Goal: Transaction & Acquisition: Purchase product/service

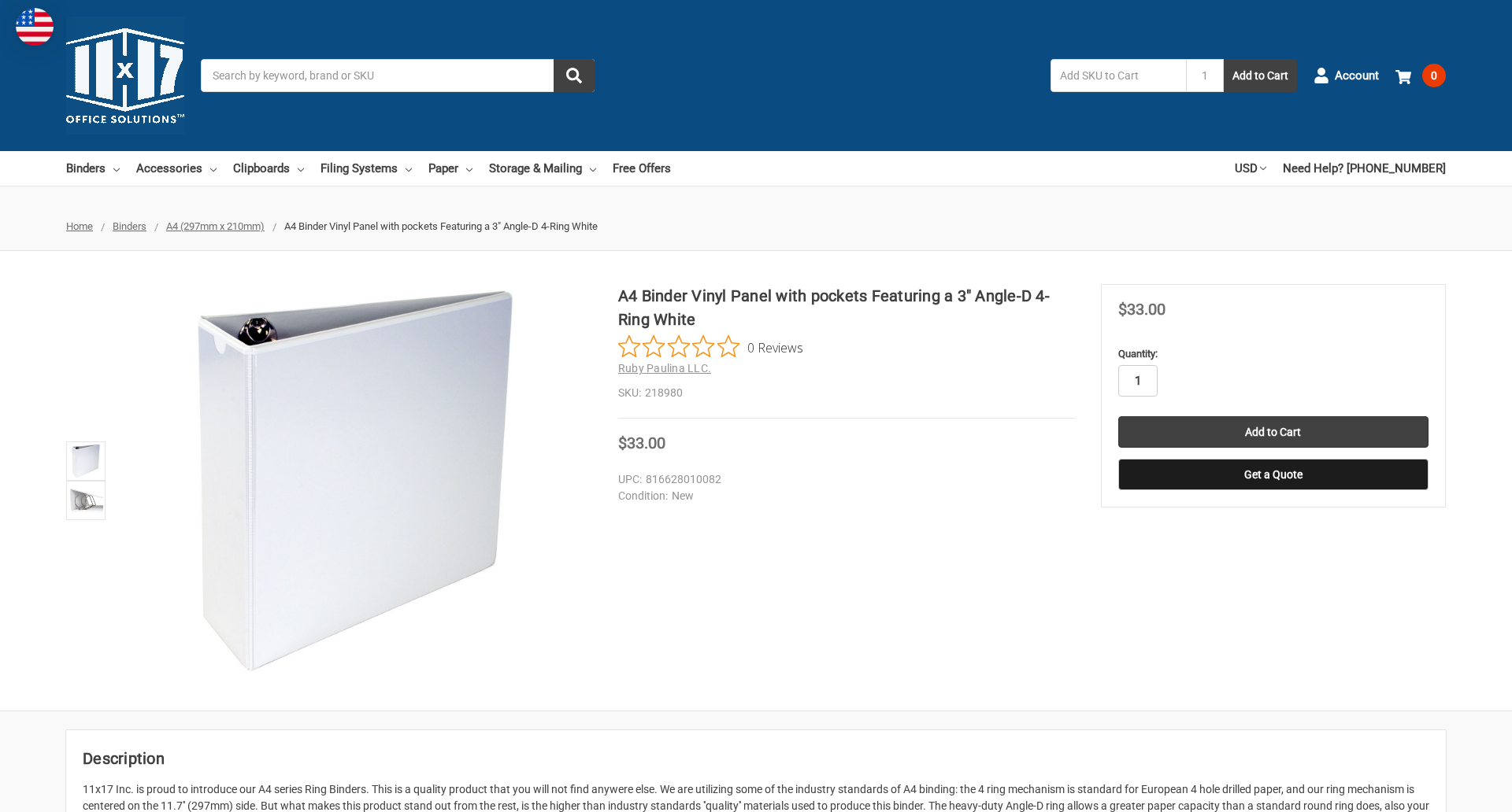
click at [1137, 381] on input "1" at bounding box center [1138, 381] width 40 height 32
type input "4"
click at [1272, 475] on button "Get a Quote" at bounding box center [1273, 474] width 311 height 32
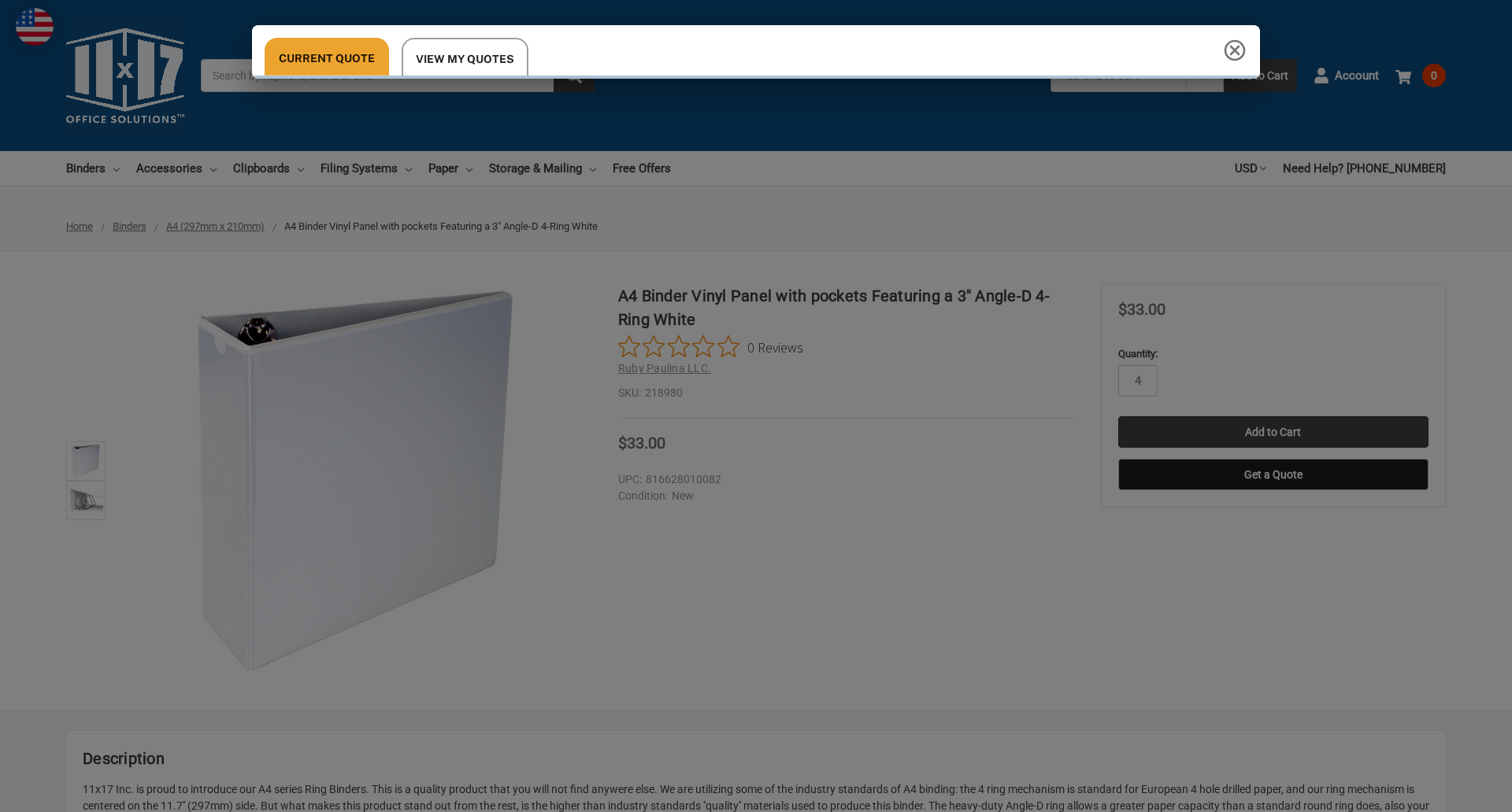
click at [1272, 432] on div "Current Quote View My Quotes" at bounding box center [756, 406] width 1512 height 812
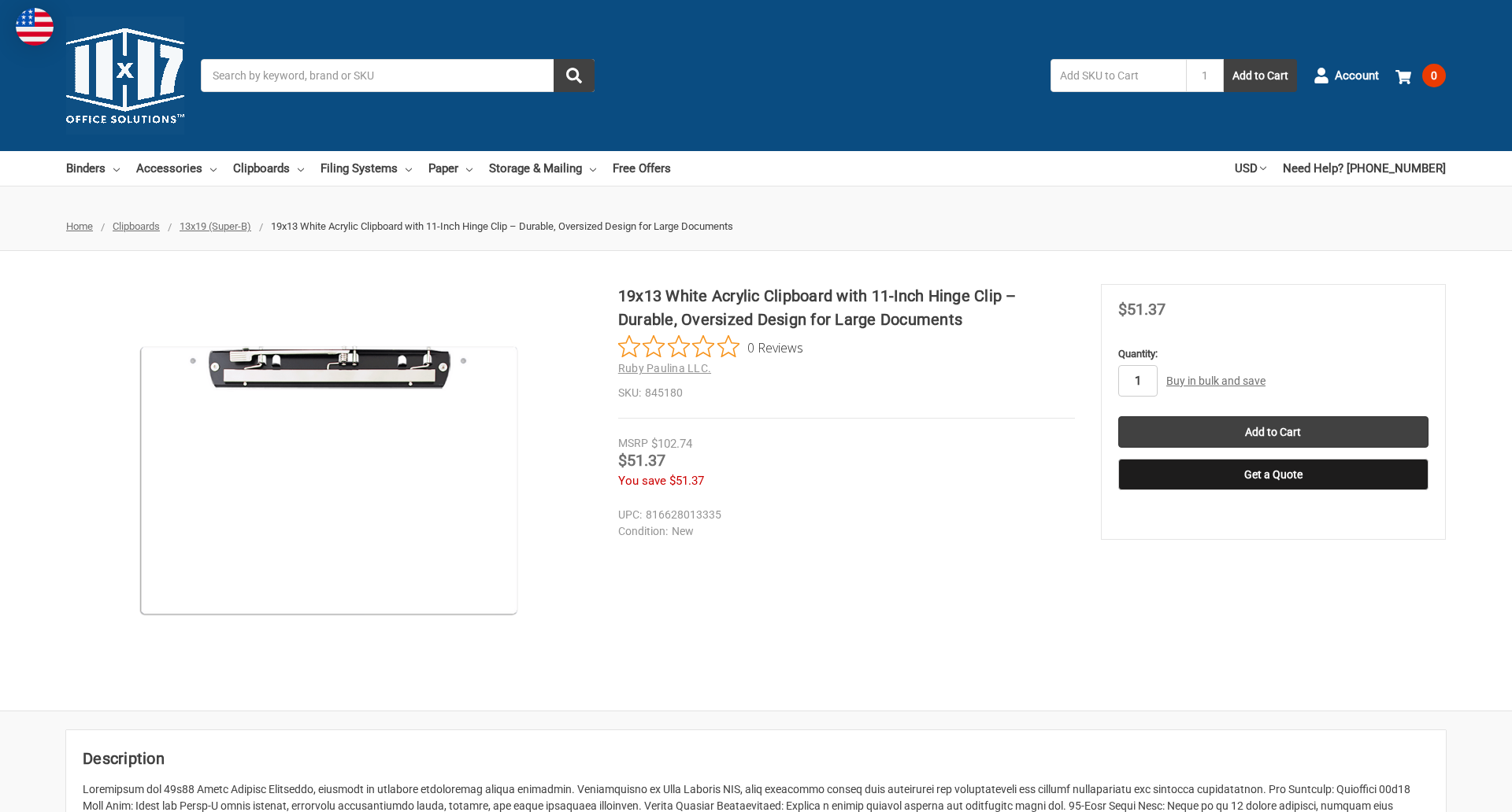
click at [1137, 381] on input "1" at bounding box center [1138, 381] width 40 height 32
type input "4"
click at [1272, 475] on button "Get a Quote" at bounding box center [1273, 474] width 311 height 32
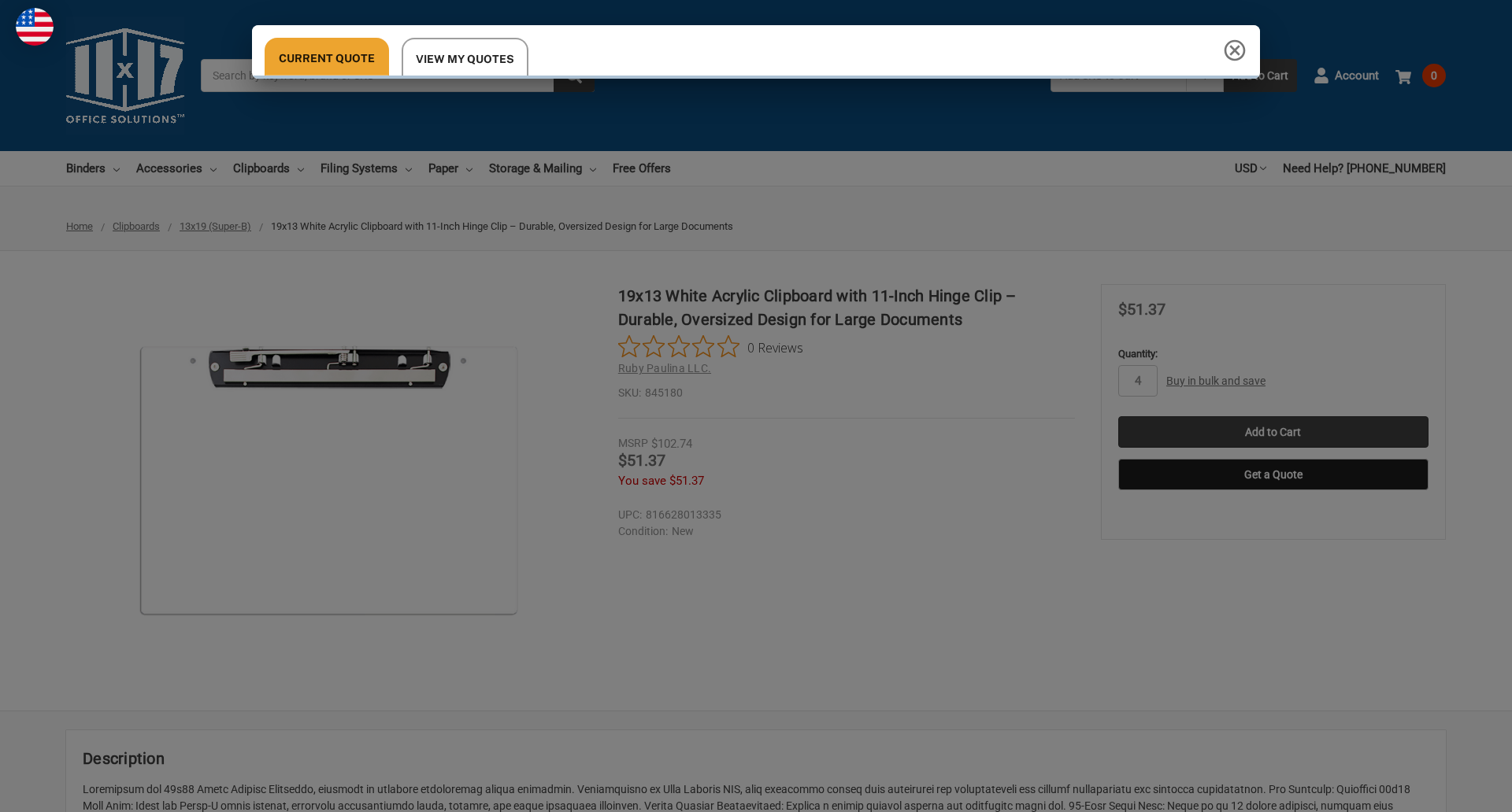
click at [1272, 432] on div "Current Quote View My Quotes Request a Quote 11x17 Inc. Quote Contact Details N…" at bounding box center [756, 406] width 1512 height 812
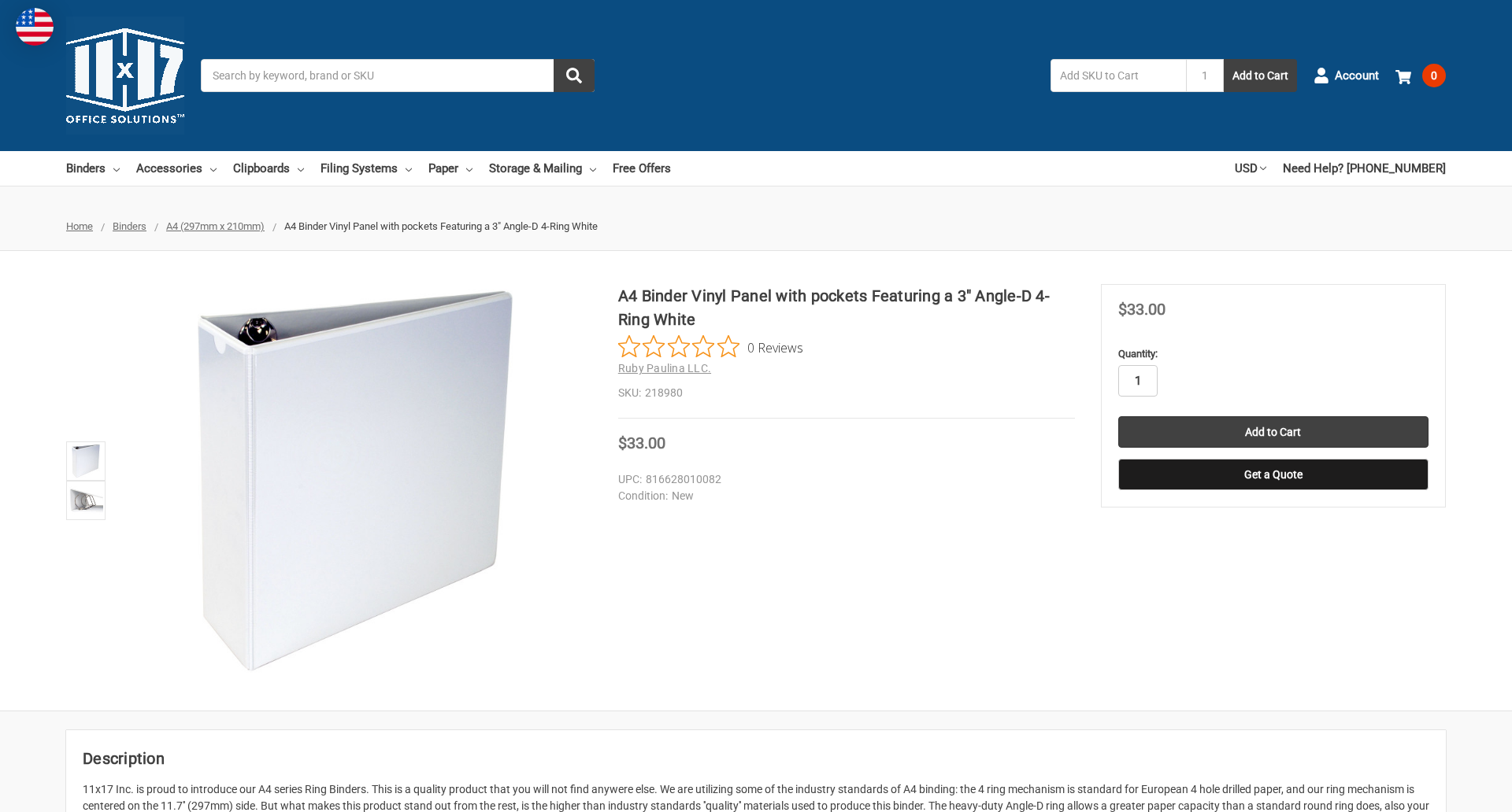
click at [1137, 381] on input "1" at bounding box center [1138, 381] width 40 height 32
type input "3"
click at [1272, 475] on button "Get a Quote" at bounding box center [1273, 474] width 311 height 32
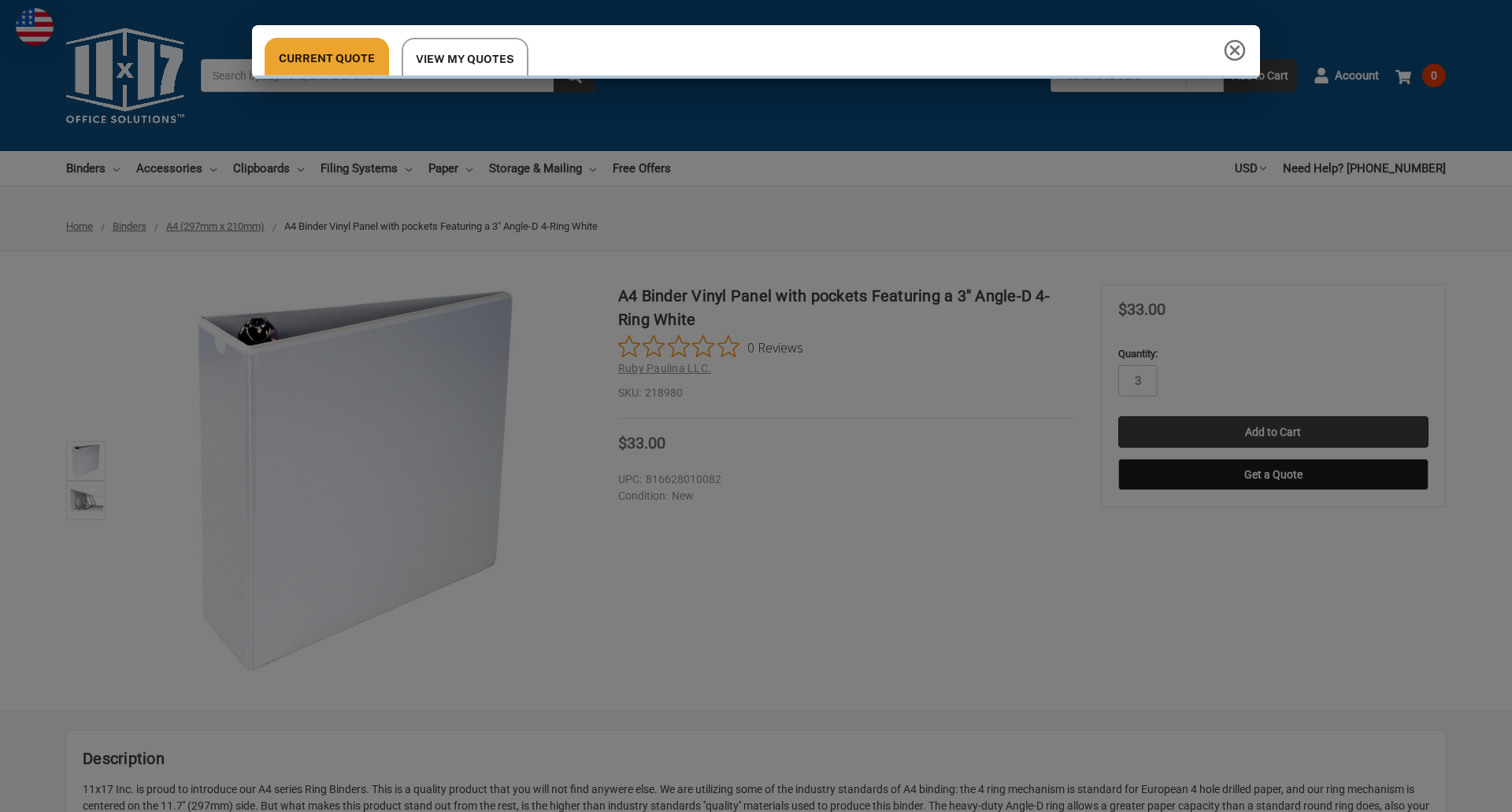
click at [1272, 432] on div "Current Quote View My Quotes" at bounding box center [756, 406] width 1512 height 812
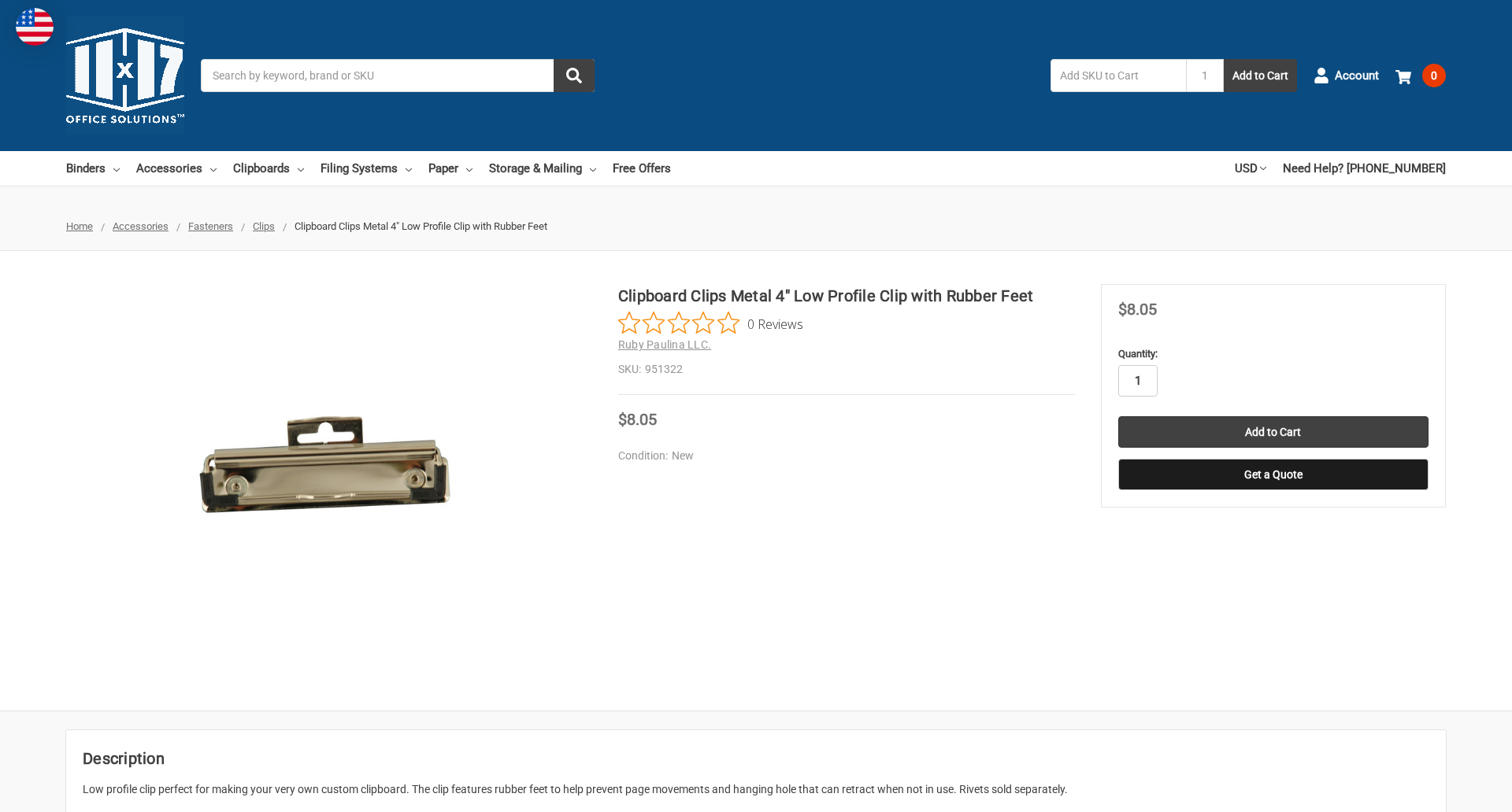
click at [1137, 381] on input "1" at bounding box center [1138, 381] width 40 height 32
type input "5"
click at [1272, 475] on button "Get a Quote" at bounding box center [1273, 474] width 311 height 32
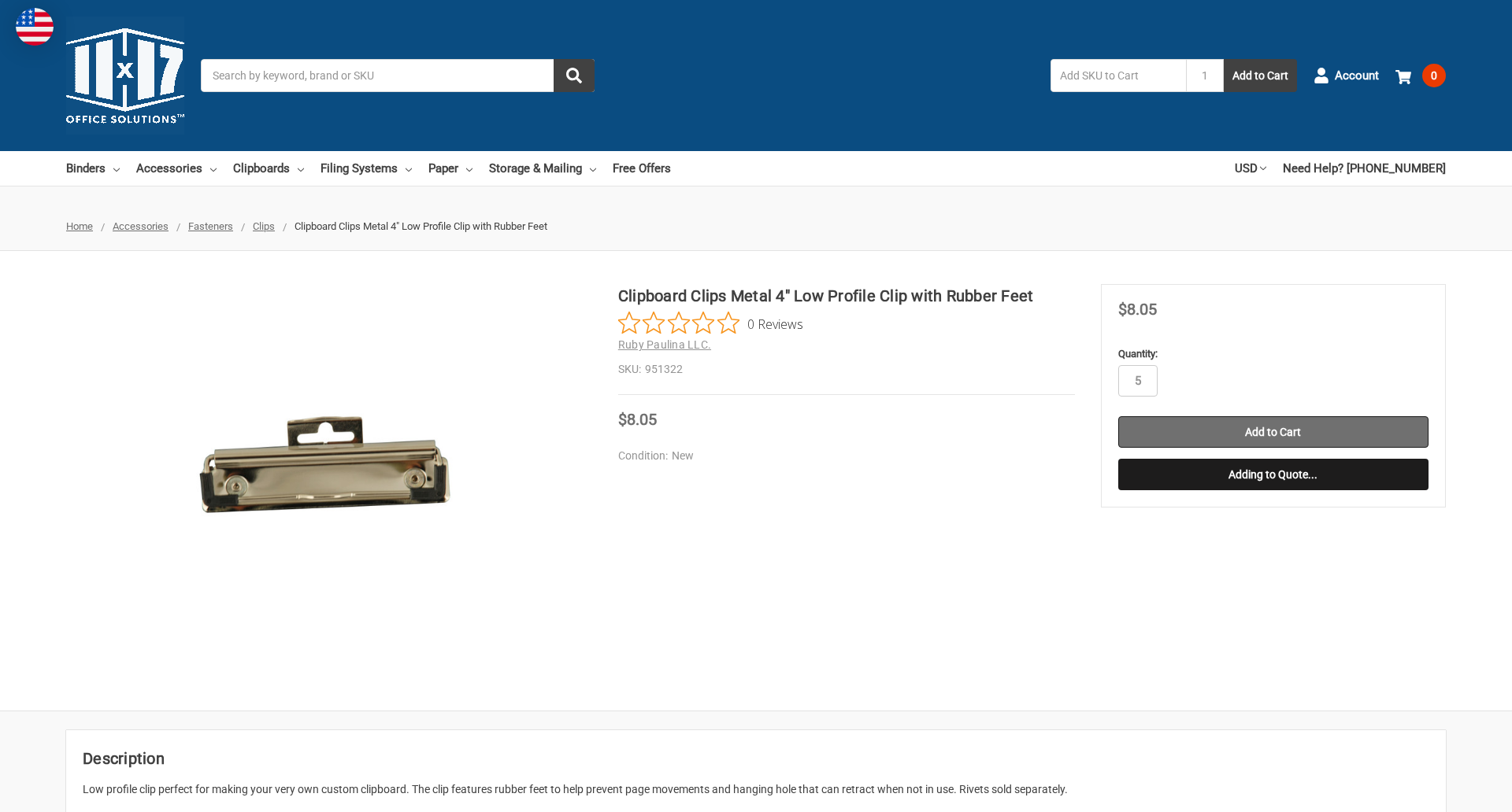
click at [1272, 432] on input "Add to Cart" at bounding box center [1273, 432] width 311 height 32
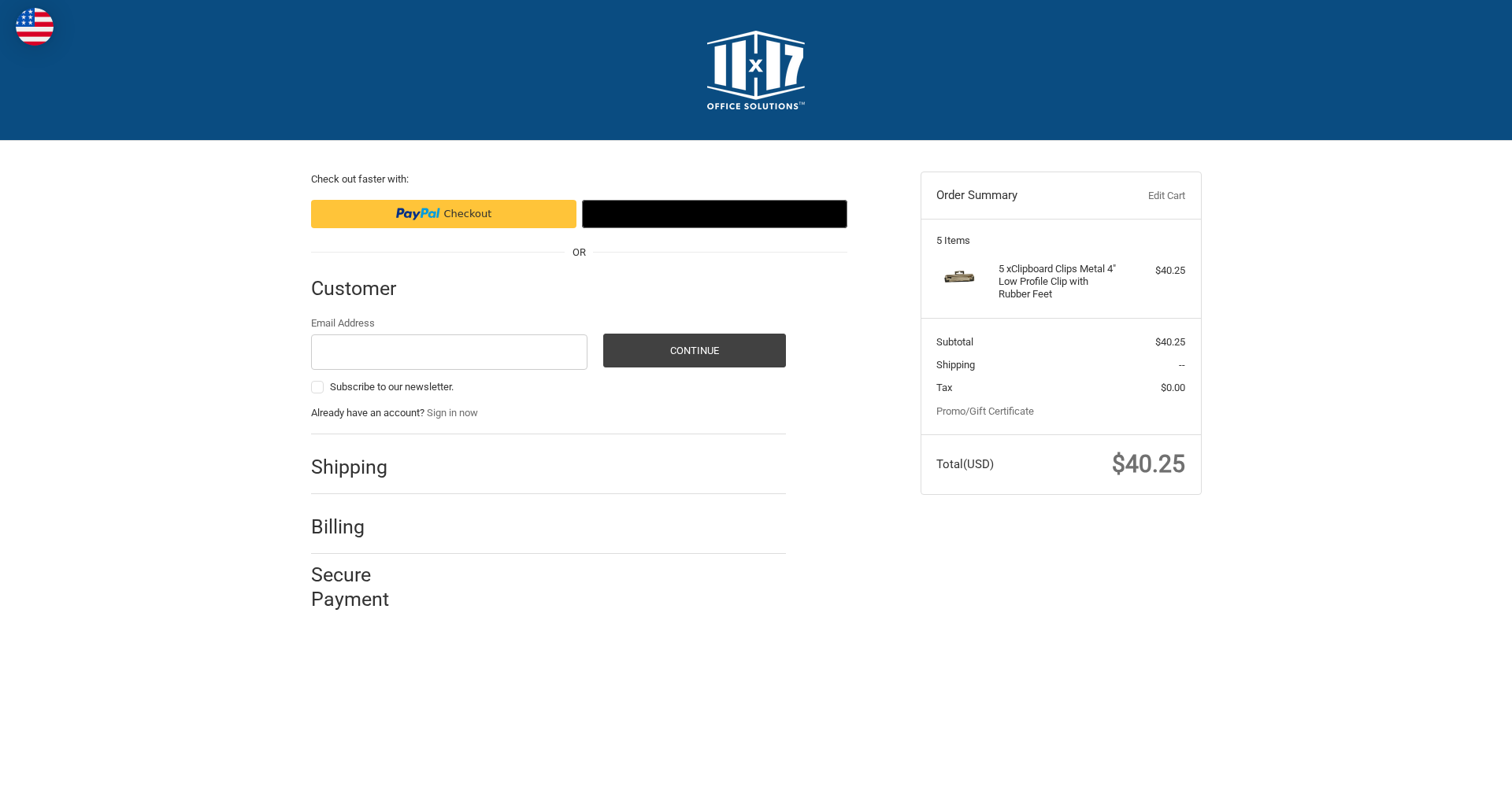
click at [449, 352] on input "Email Address" at bounding box center [449, 352] width 277 height 35
type input "[EMAIL_ADDRESS][DOMAIN_NAME]"
click at [693, 350] on button "Continue" at bounding box center [694, 350] width 183 height 34
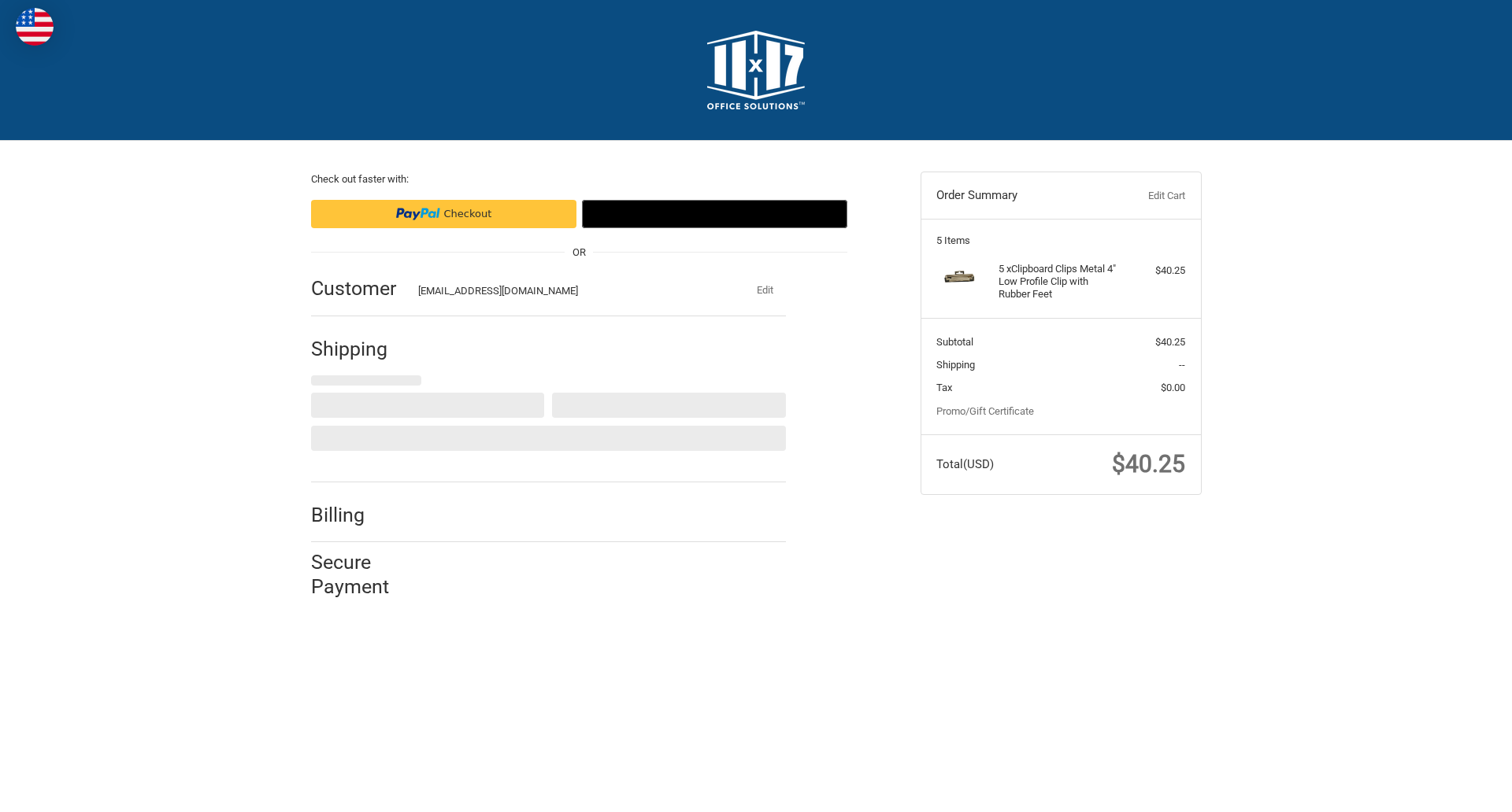
select select "US"
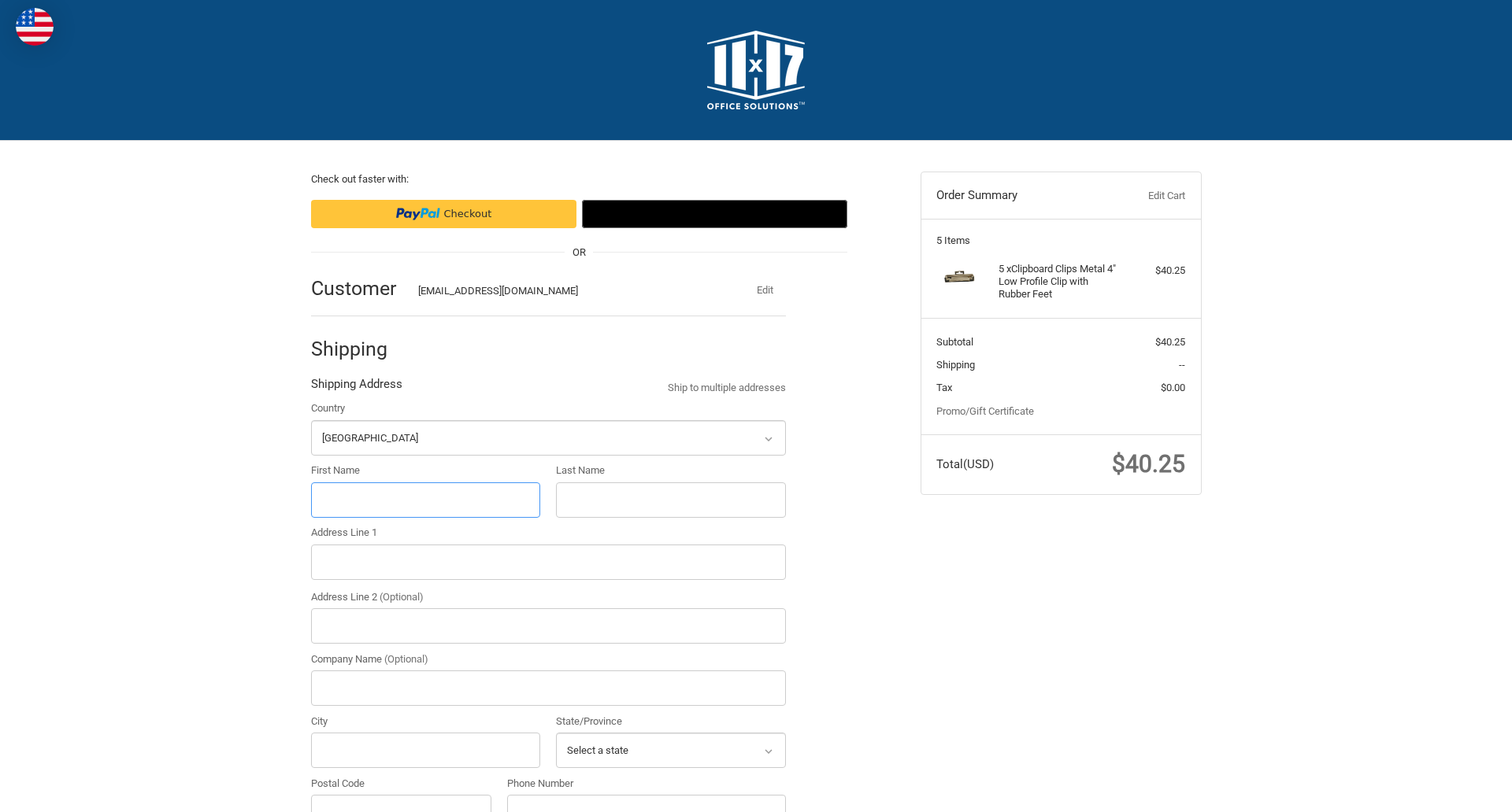
click at [425, 500] on input "First Name" at bounding box center [426, 500] width 230 height 35
type input "reflectiz"
click at [670, 500] on input "Last Name" at bounding box center [671, 500] width 230 height 35
type input "bigcommerce"
click at [401, 795] on input "Postal Code" at bounding box center [402, 812] width 181 height 35
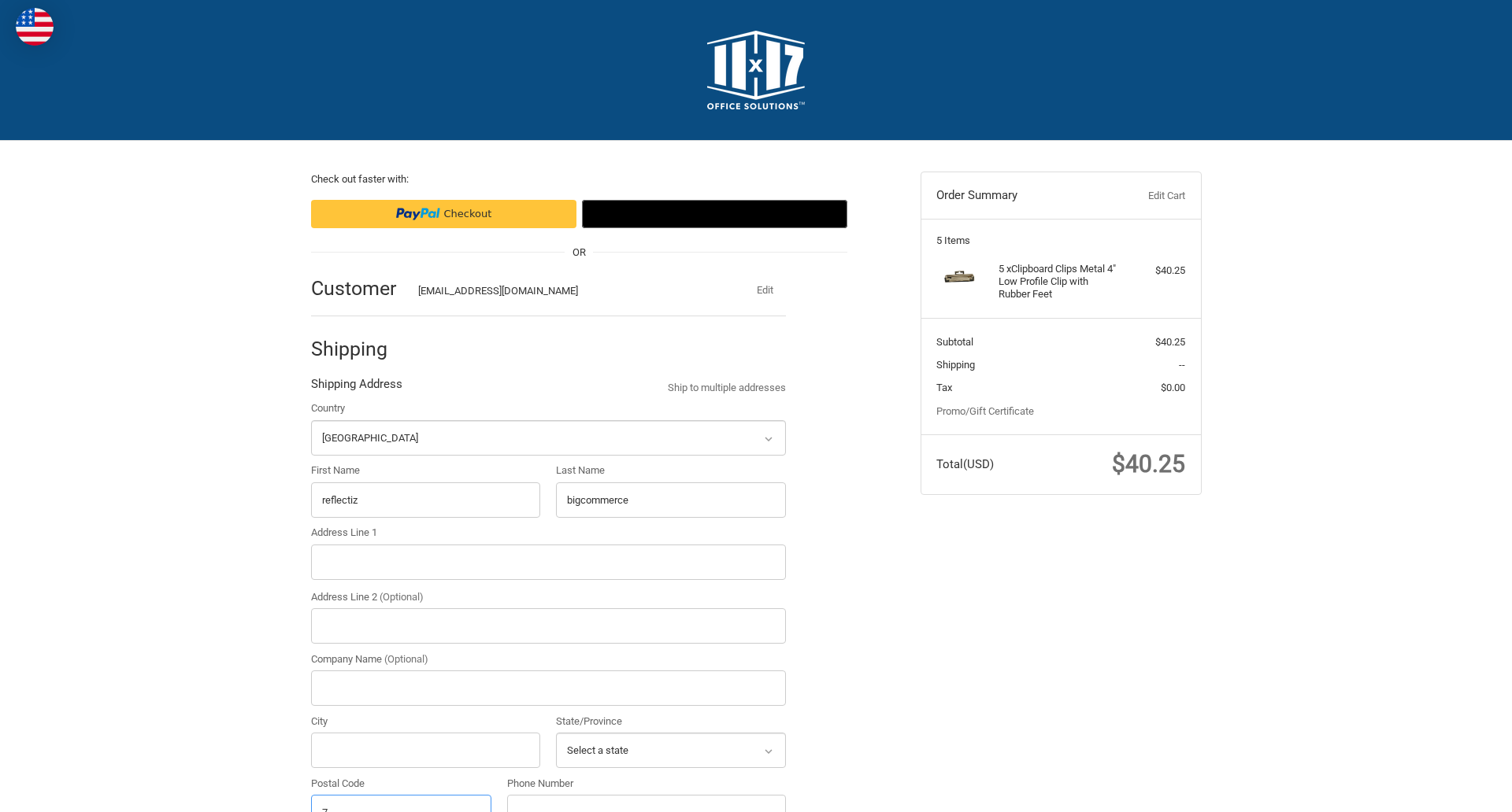
scroll to position [17, 0]
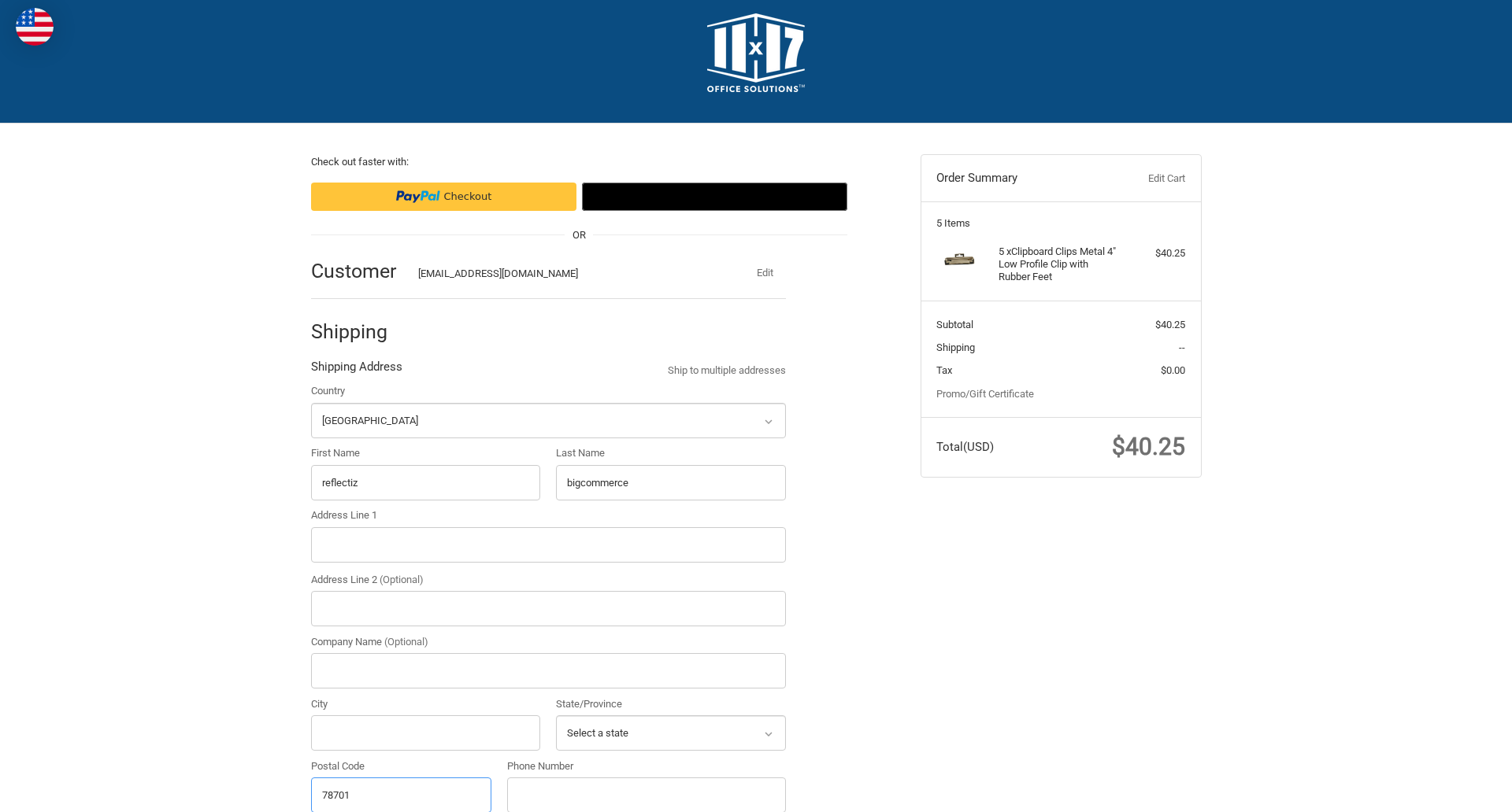
click at [401, 794] on input "78701" at bounding box center [402, 795] width 181 height 35
type input "78701"
click at [548, 545] on input "Address Line 1" at bounding box center [549, 545] width 475 height 35
type input "[STREET_ADDRESS]"
click at [356, 371] on legend "Shipping Address" at bounding box center [357, 370] width 91 height 25
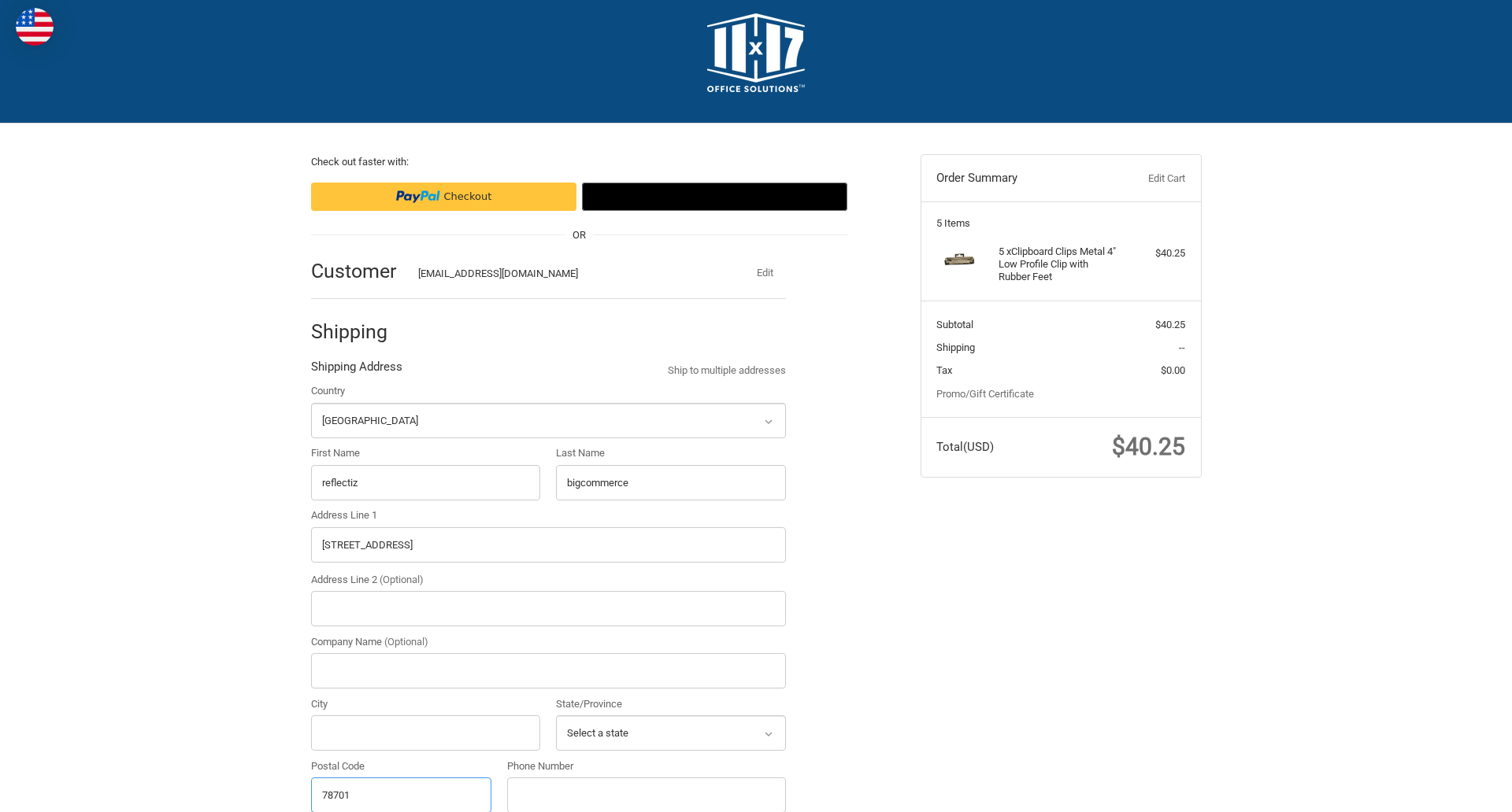
click at [401, 794] on input "78701" at bounding box center [402, 795] width 181 height 35
type input "78701"
select select "[GEOGRAPHIC_DATA]"
click at [548, 609] on input "Address Line 2 (Optional)" at bounding box center [549, 609] width 475 height 35
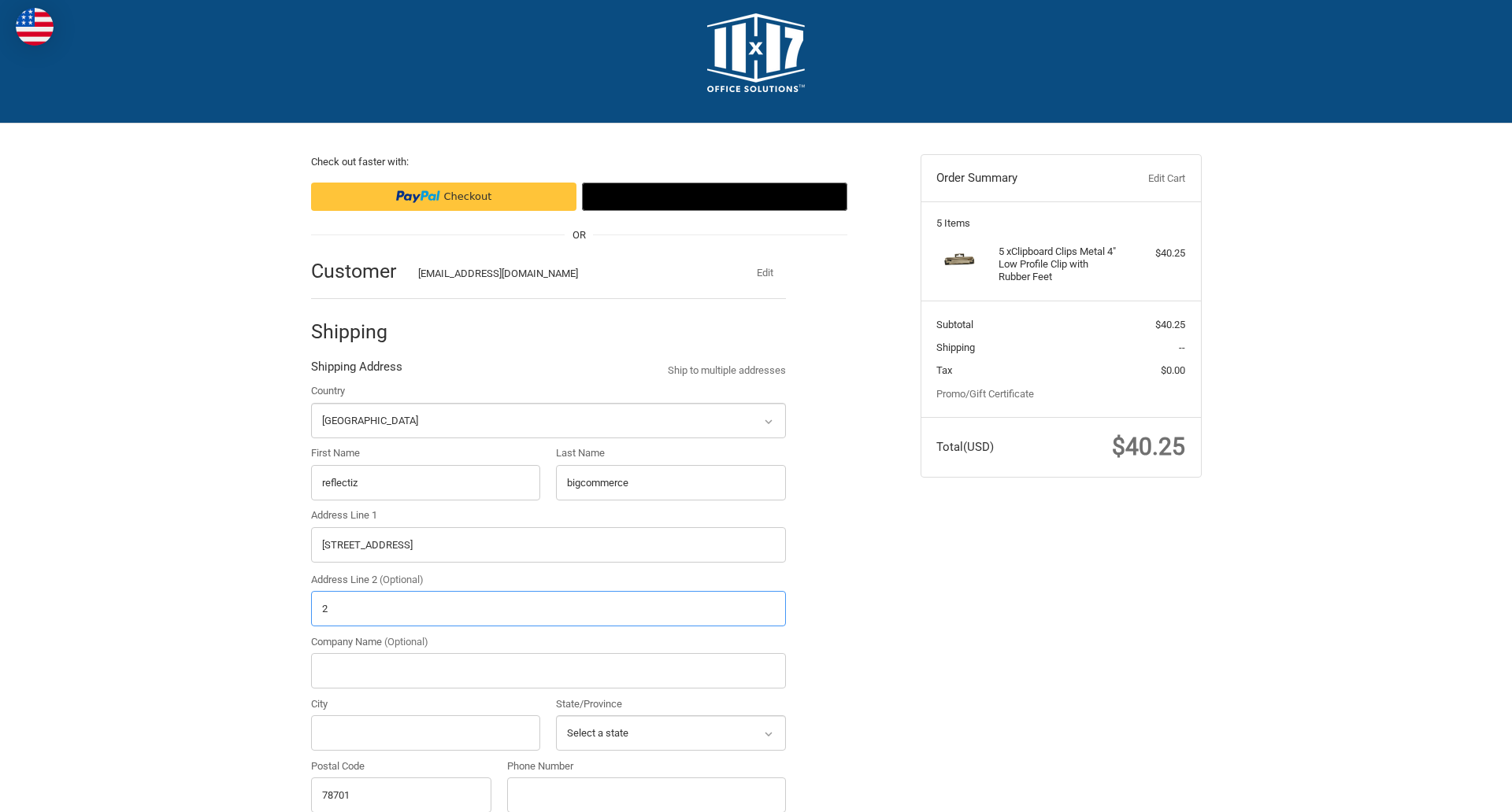
type input "2"
click at [425, 733] on input "City" at bounding box center [426, 733] width 230 height 35
click at [425, 733] on input "Austin" at bounding box center [426, 733] width 230 height 35
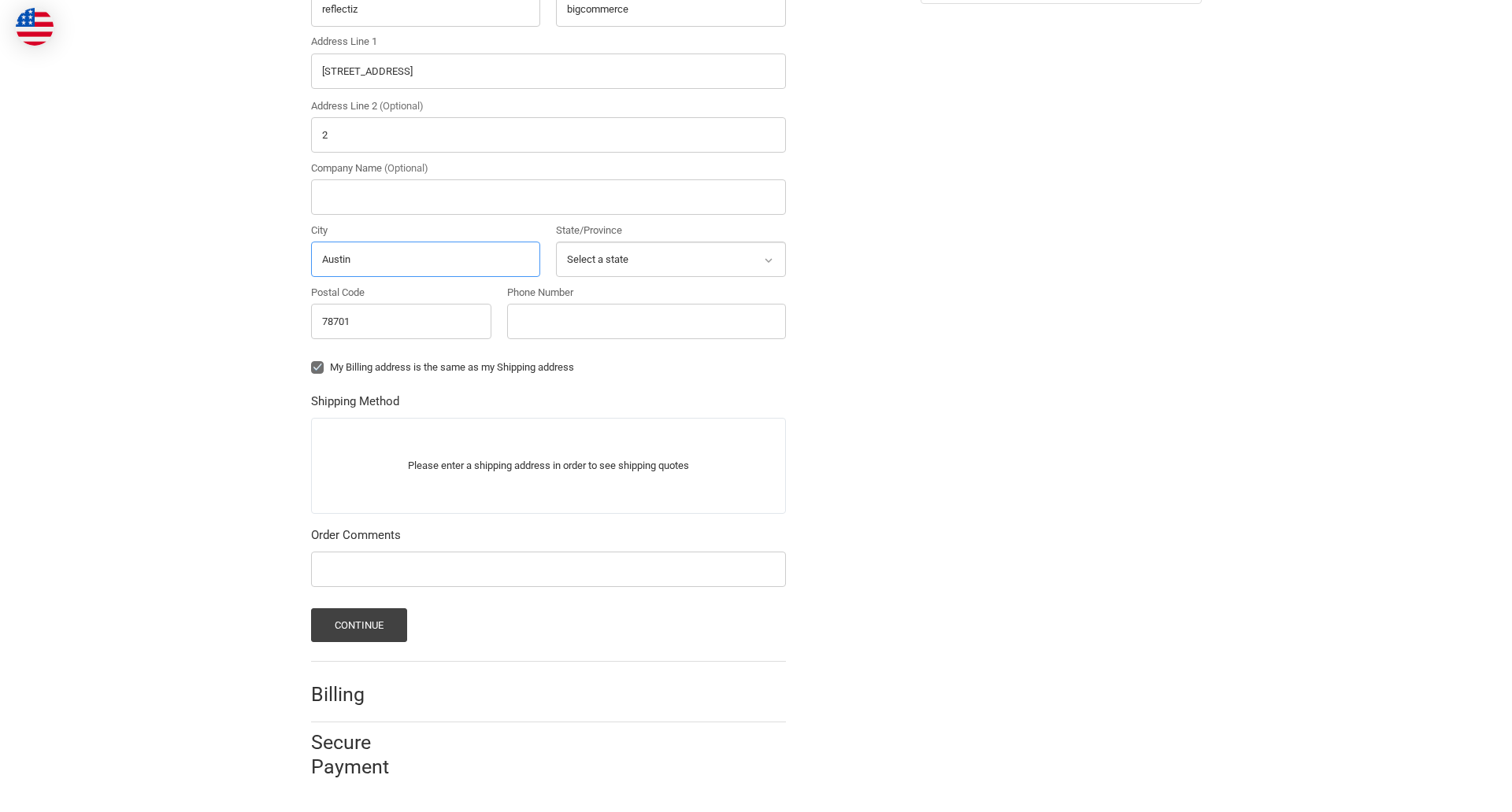
type input "Austin"
click at [646, 321] on input "Phone Number" at bounding box center [646, 321] width 279 height 35
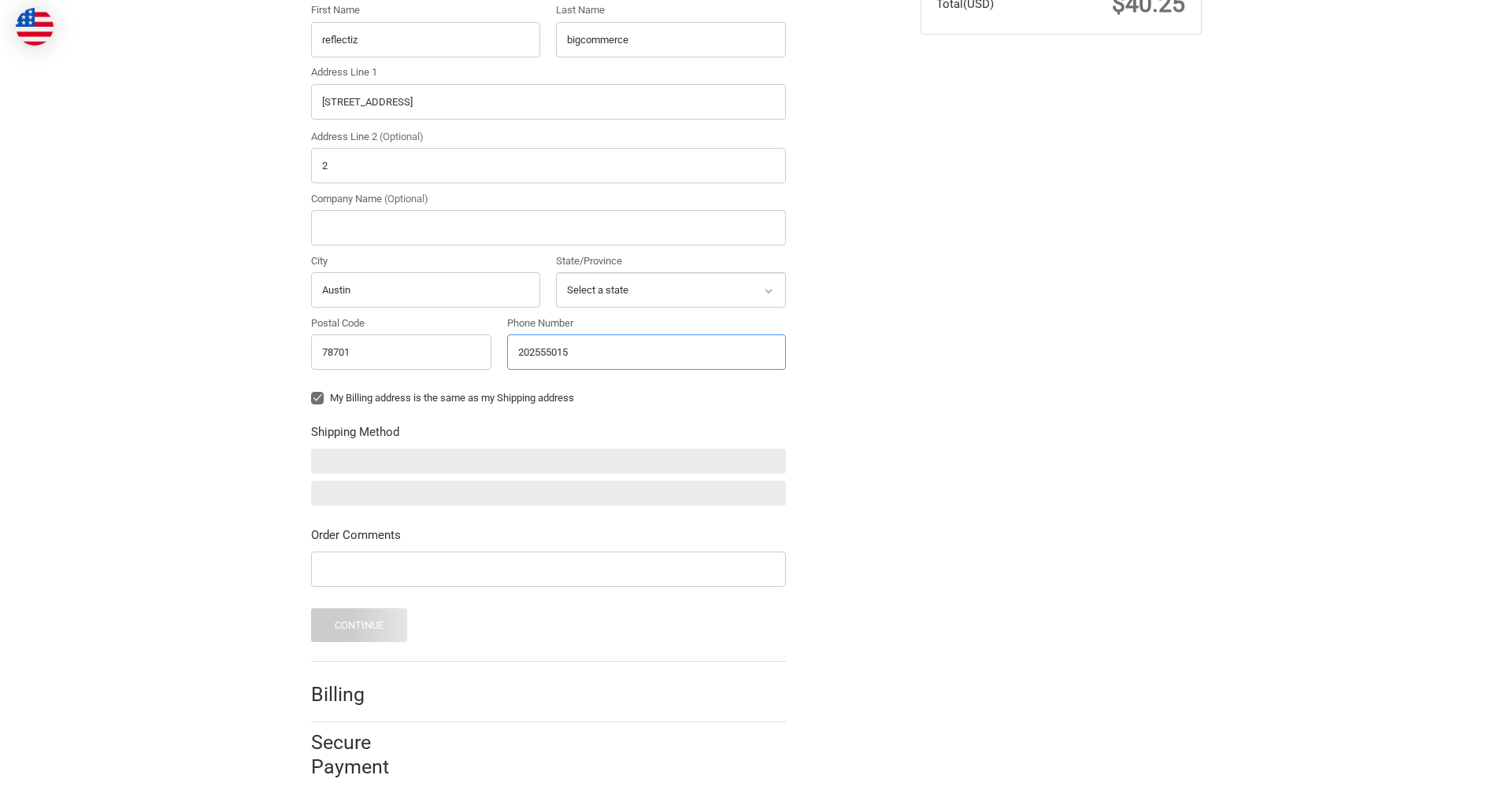
type input "2025550150"
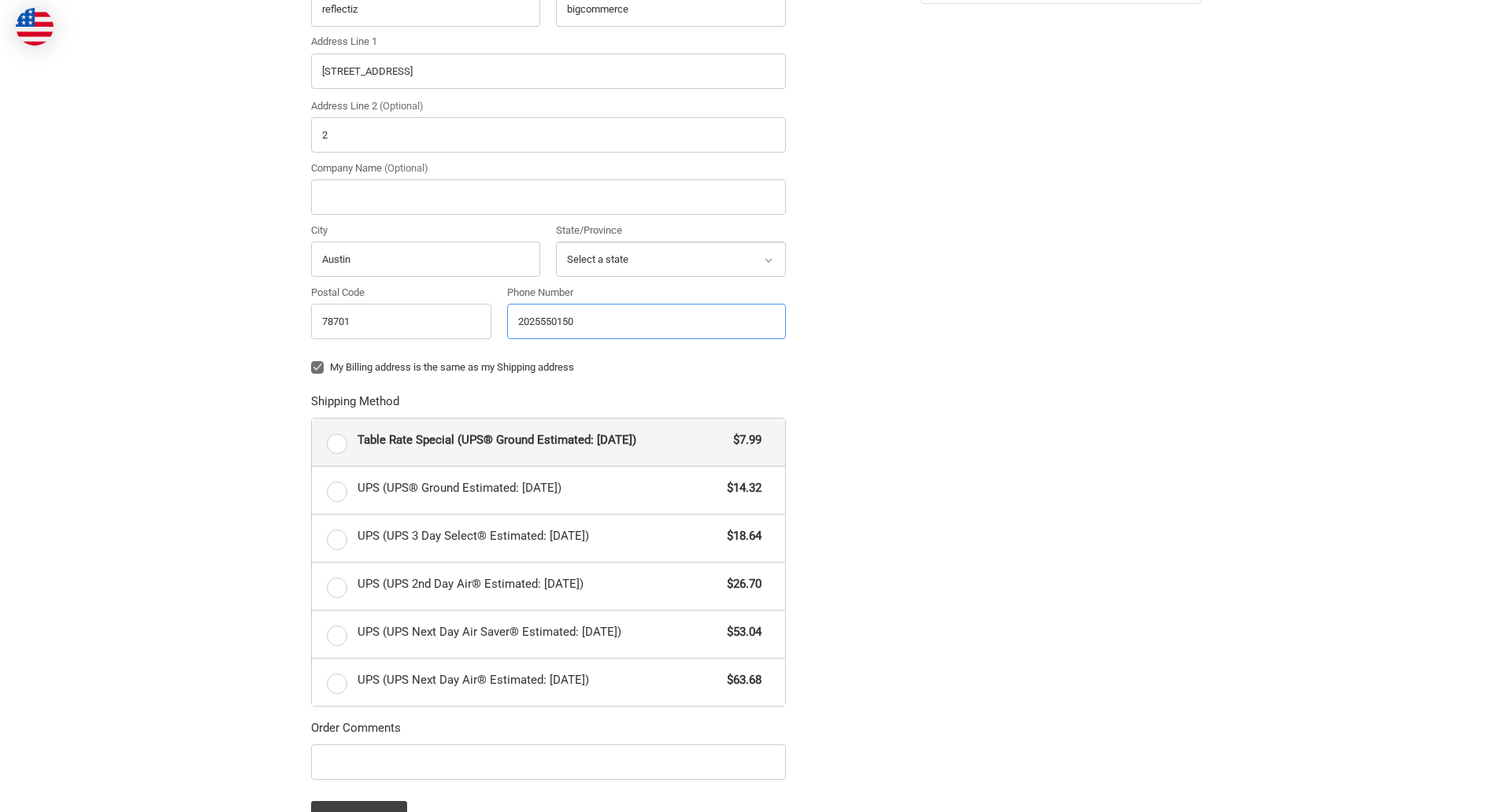
radio input "true"
type input "2025550150"
click at [548, 197] on input "Company Name (Optional)" at bounding box center [549, 197] width 475 height 35
type input "bigcommerce"
click at [311, 379] on form "Country Select a country [GEOGRAPHIC_DATA] [GEOGRAPHIC_DATA] [GEOGRAPHIC_DATA] …" at bounding box center [549, 372] width 475 height 926
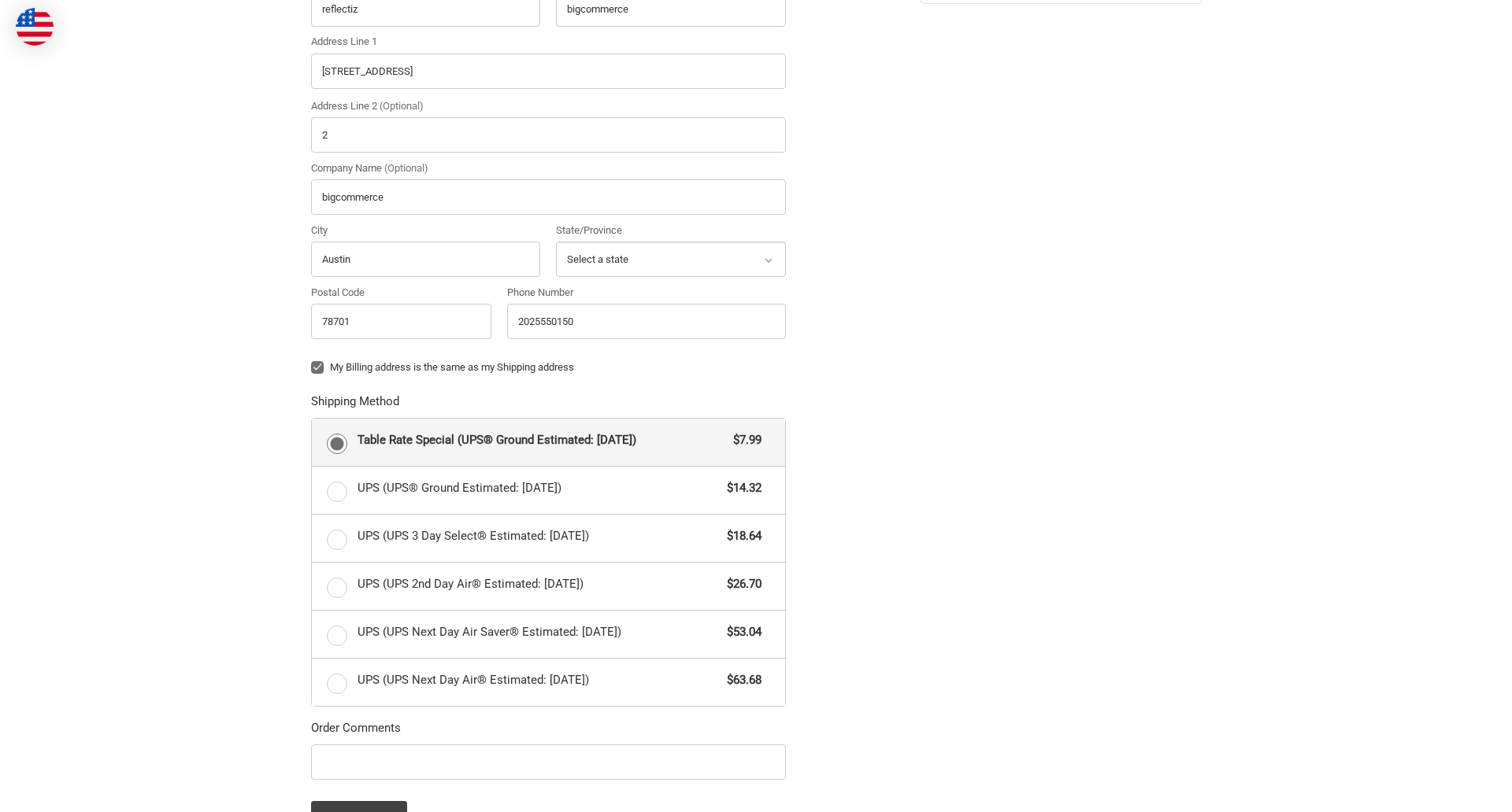
click at [311, 782] on form "Country Select a country [GEOGRAPHIC_DATA] [GEOGRAPHIC_DATA] [GEOGRAPHIC_DATA] …" at bounding box center [549, 372] width 475 height 926
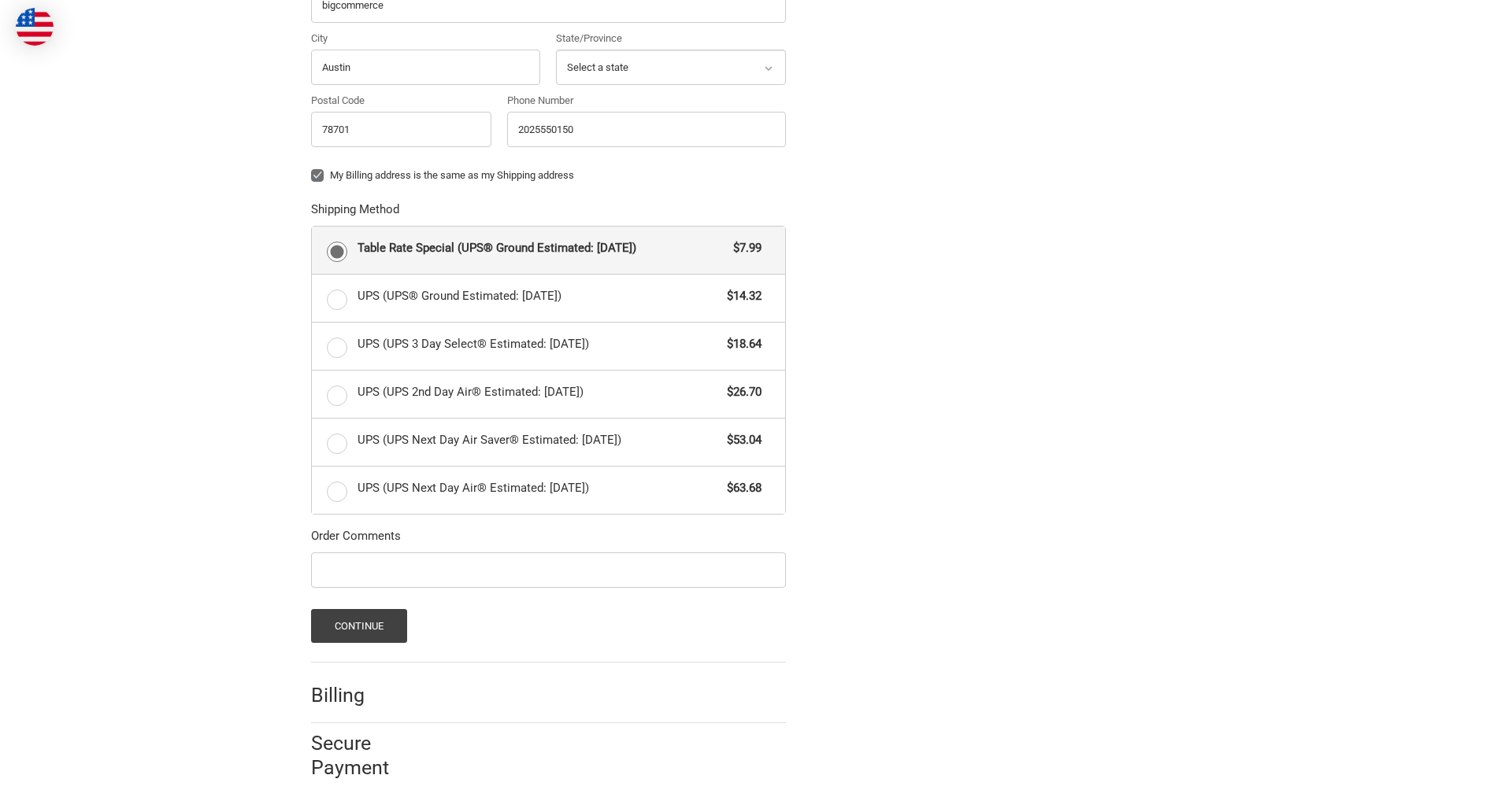
scroll to position [684, 0]
click at [548, 249] on span "Table Rate Special (UPS® Ground Estimated: [DATE])" at bounding box center [541, 247] width 368 height 18
click at [312, 227] on input "Table Rate Special (UPS® Ground Estimated: [DATE]) $7.99" at bounding box center [312, 226] width 1 height 1
click at [358, 625] on button "Continue" at bounding box center [360, 625] width 97 height 34
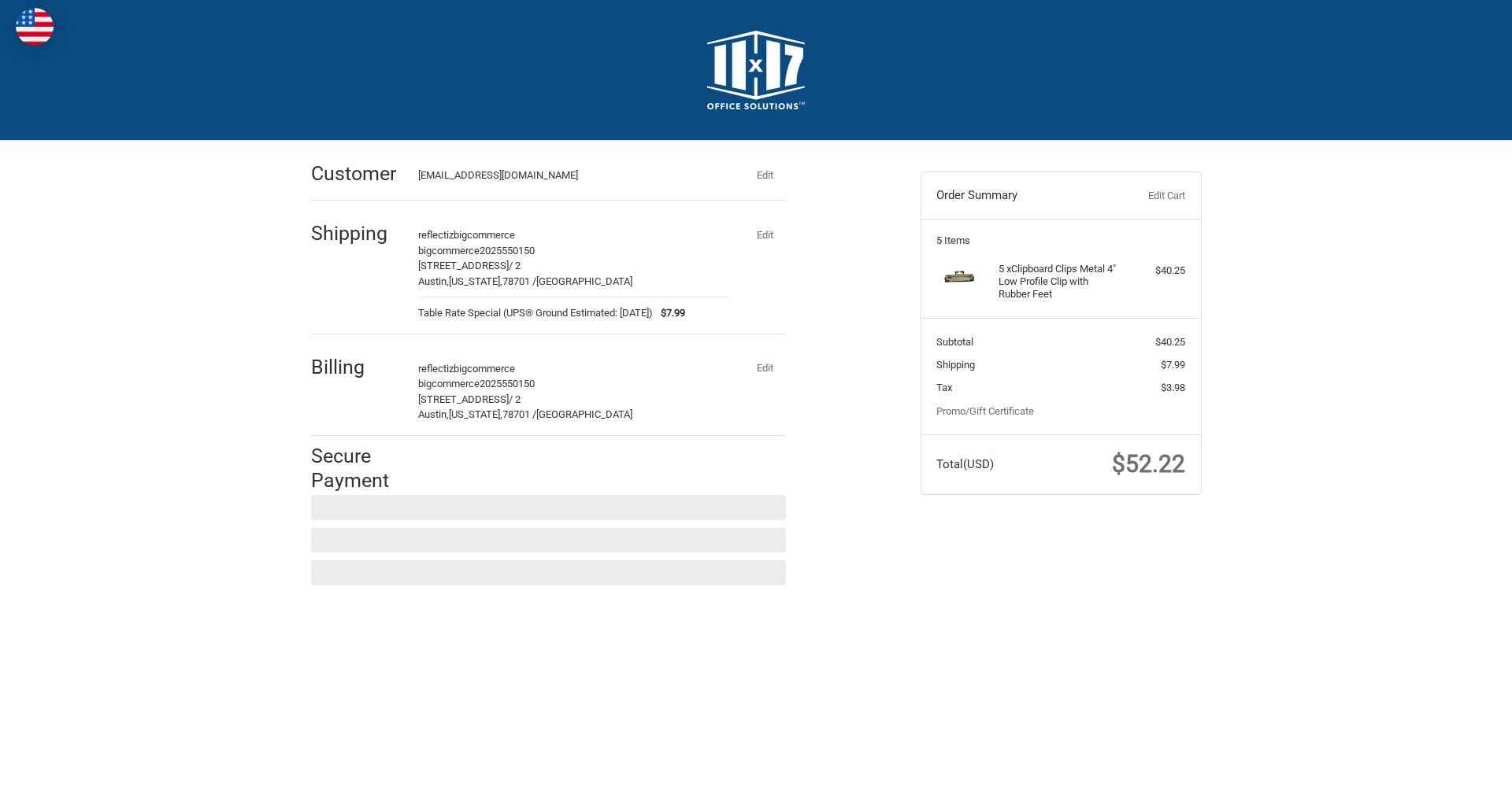
scroll to position [0, 0]
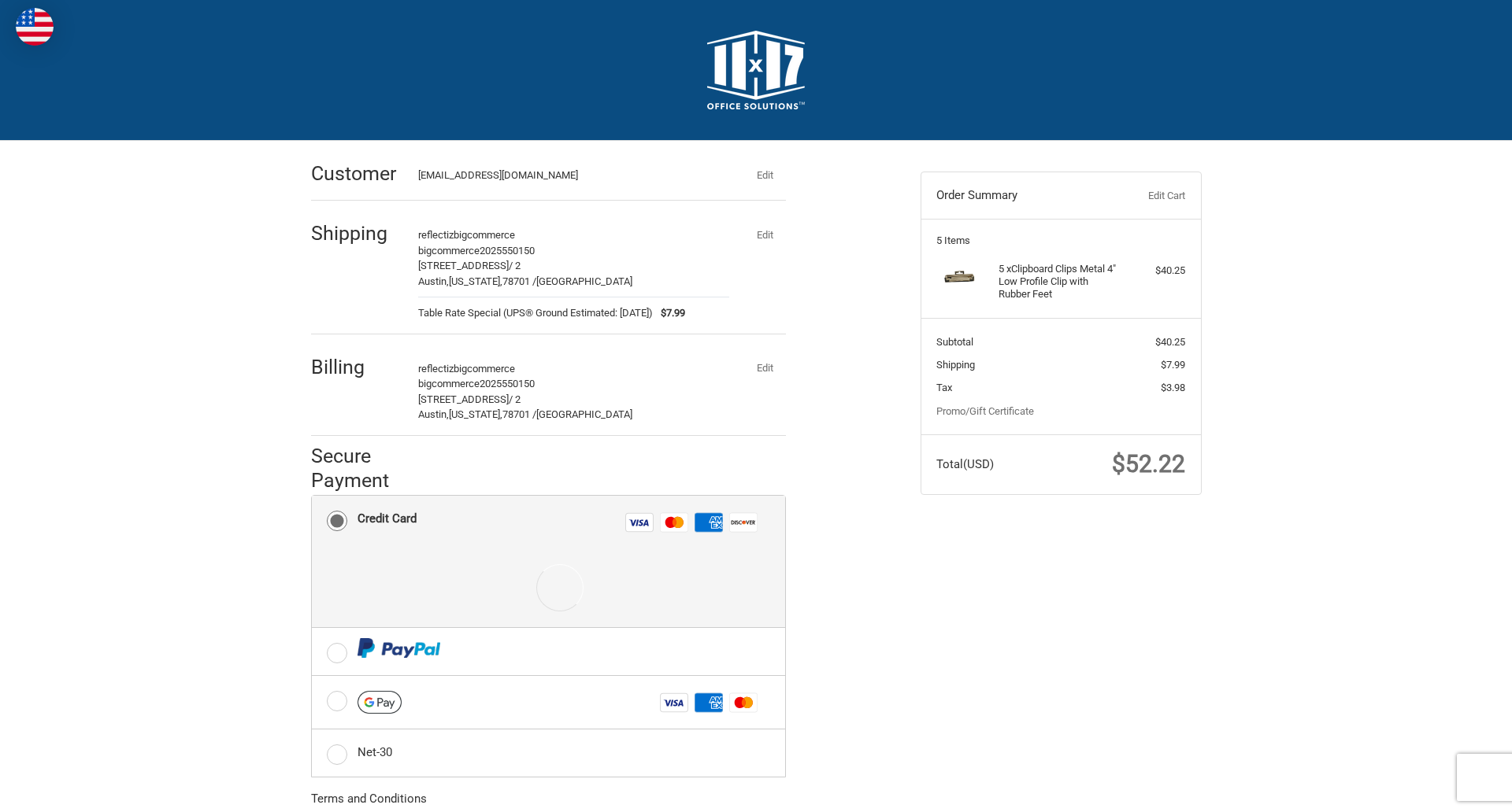
click at [548, 562] on div at bounding box center [559, 587] width 404 height 78
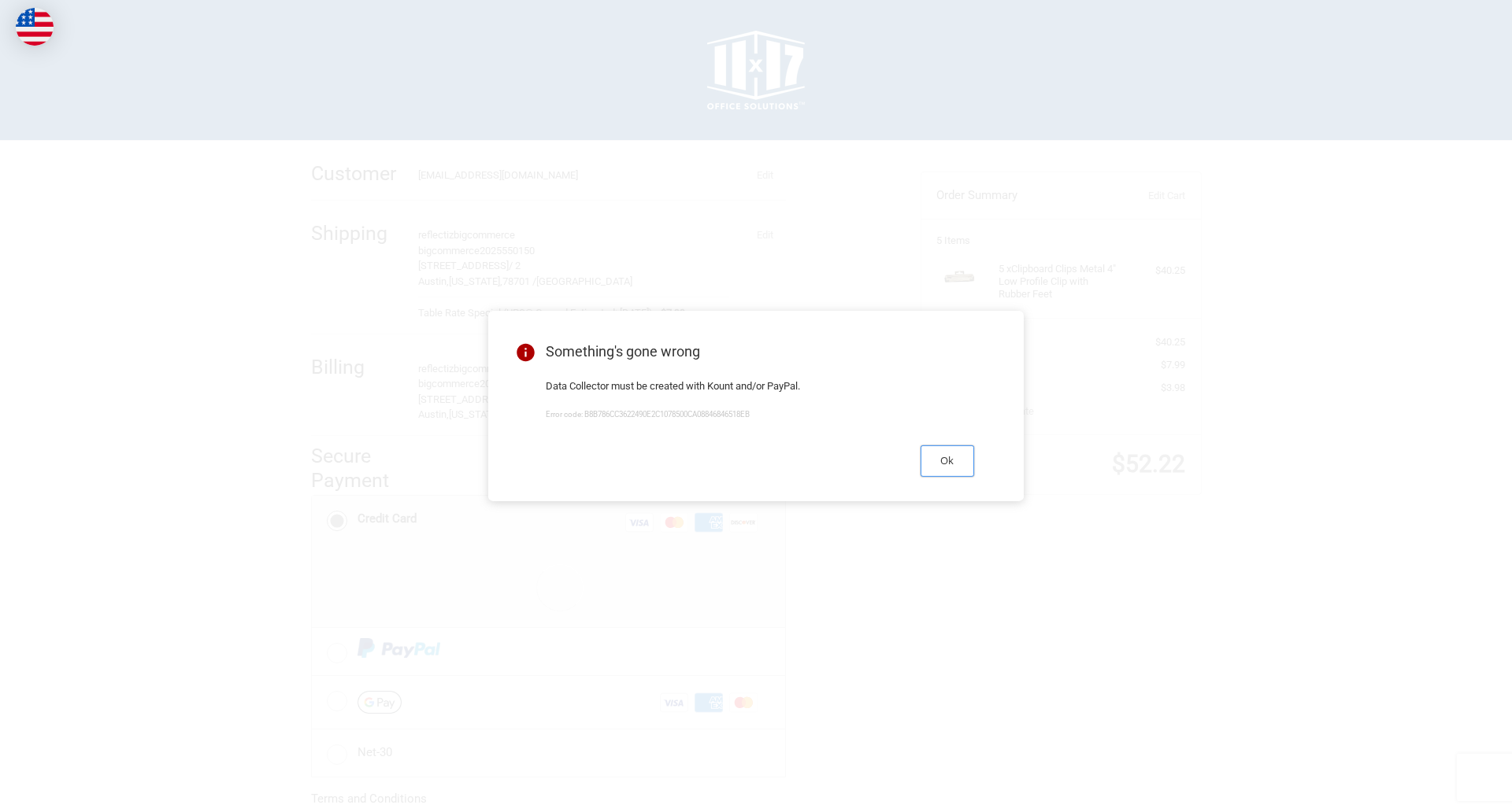
click at [946, 460] on button "Ok" at bounding box center [947, 461] width 53 height 31
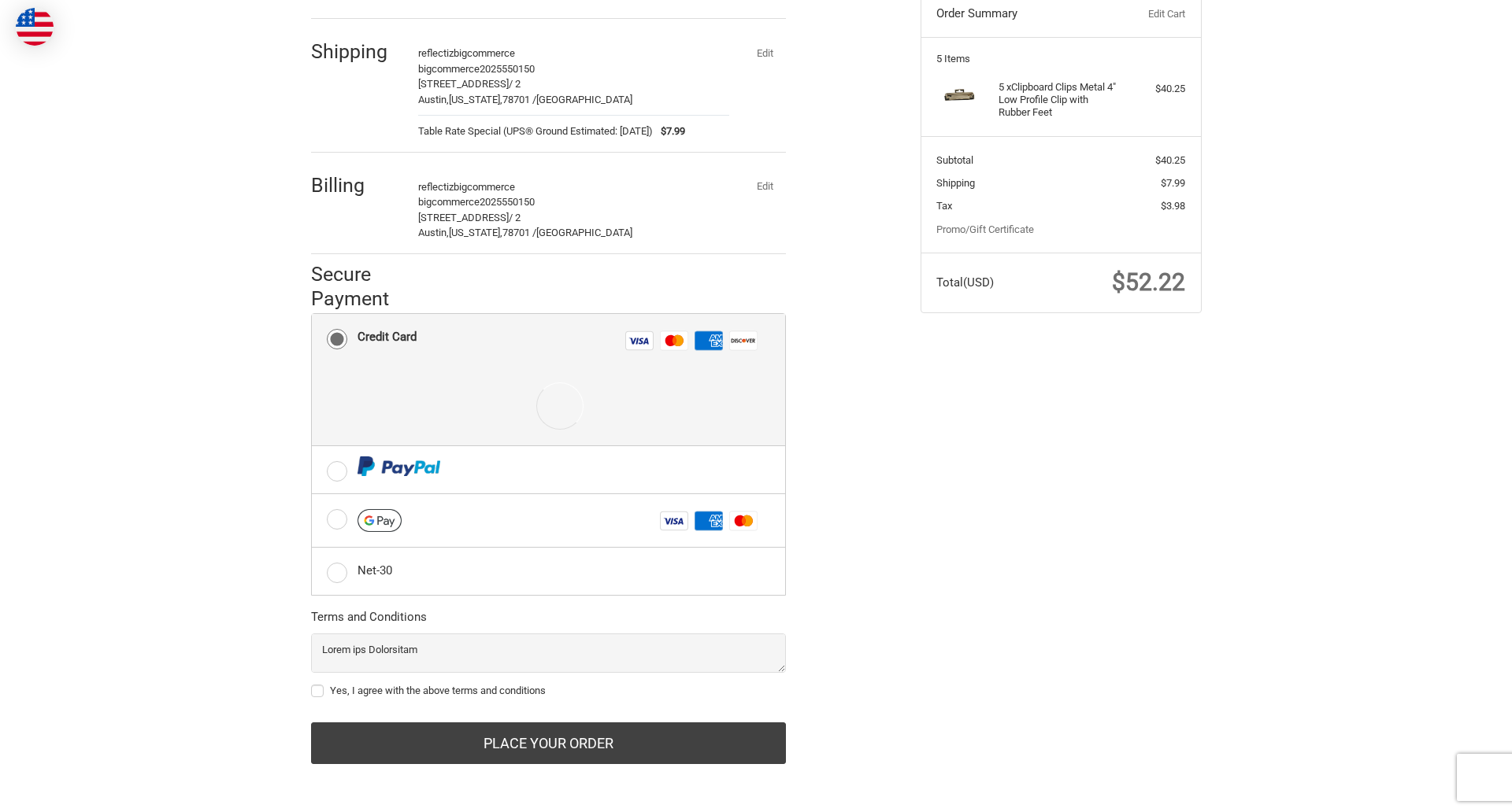
scroll to position [184, 0]
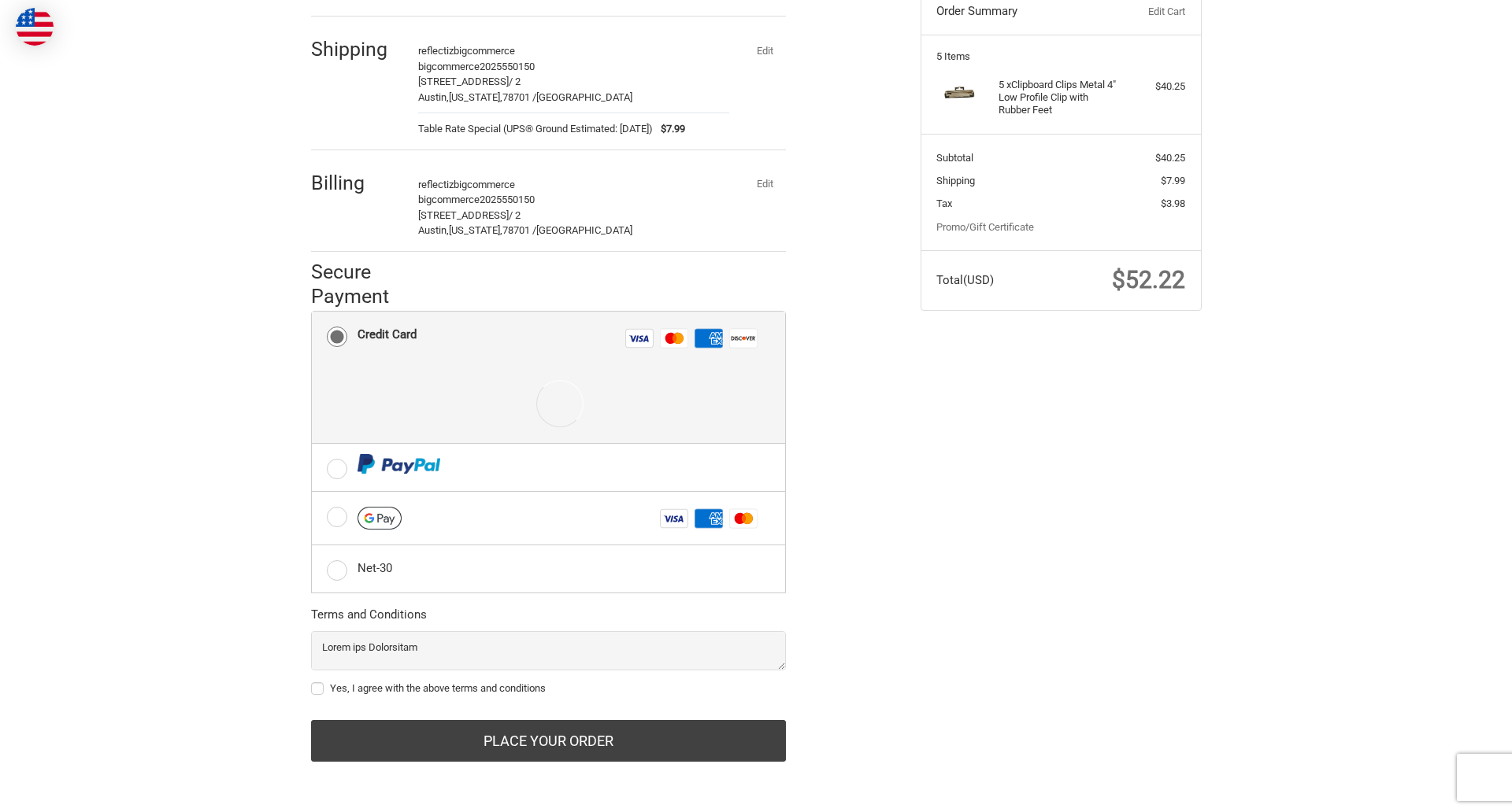
click at [548, 688] on label "Yes, I agree with the above terms and conditions" at bounding box center [549, 689] width 475 height 13
click at [312, 682] on input "Yes, I agree with the above terms and conditions" at bounding box center [311, 681] width 1 height 1
checkbox input "true"
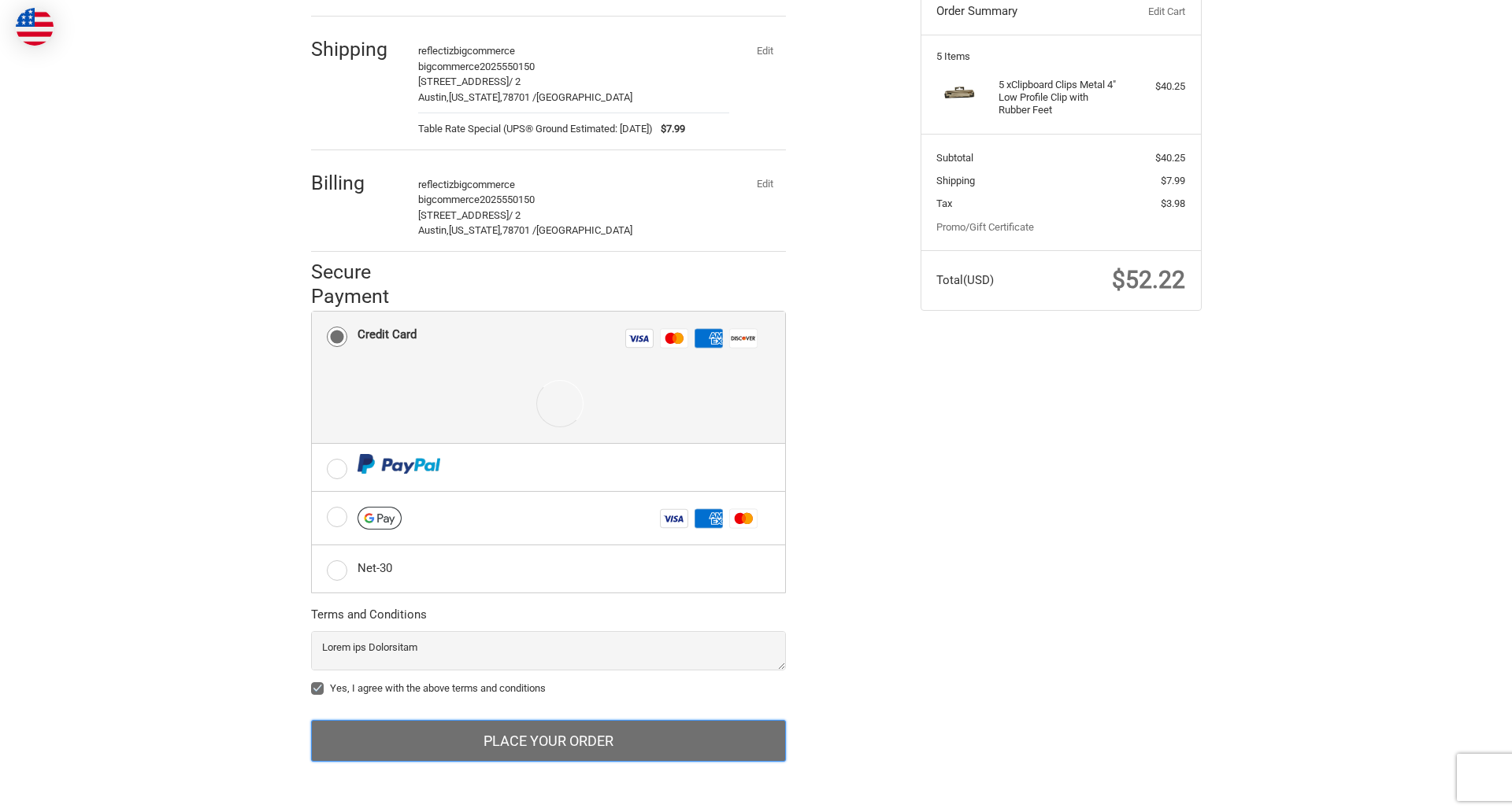
click at [548, 740] on button "Place Your Order" at bounding box center [549, 740] width 475 height 42
